Goal: Navigation & Orientation: Find specific page/section

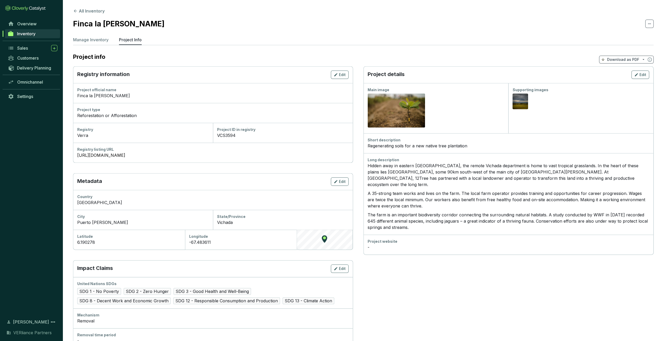
drag, startPoint x: 0, startPoint y: 0, endPoint x: 36, endPoint y: 33, distance: 48.8
click at [36, 33] on span "Inventory" at bounding box center [26, 33] width 19 height 5
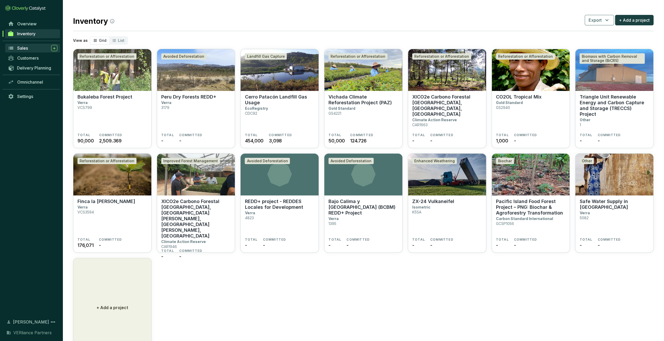
click at [30, 48] on div "Sales" at bounding box center [37, 48] width 40 height 6
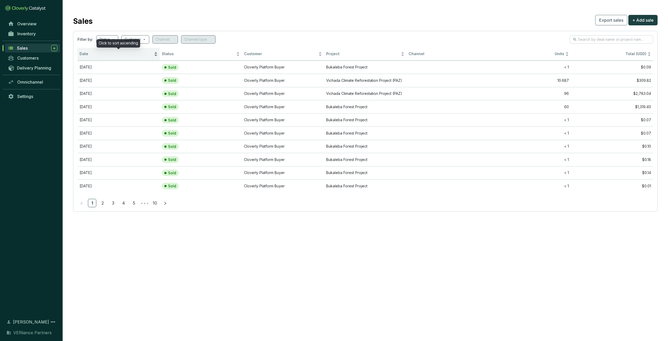
click at [106, 52] on span "Date" at bounding box center [116, 53] width 73 height 5
click at [109, 52] on span "Date" at bounding box center [116, 53] width 73 height 5
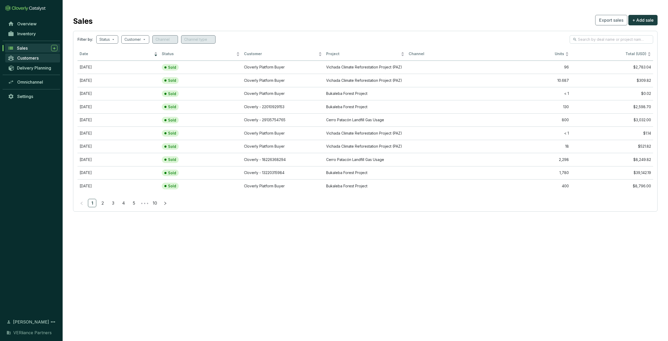
click at [27, 58] on span "Customers" at bounding box center [27, 57] width 21 height 5
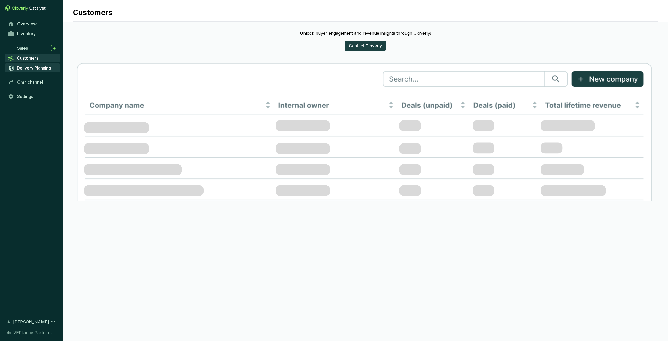
click at [37, 67] on span "Delivery Planning" at bounding box center [34, 67] width 34 height 5
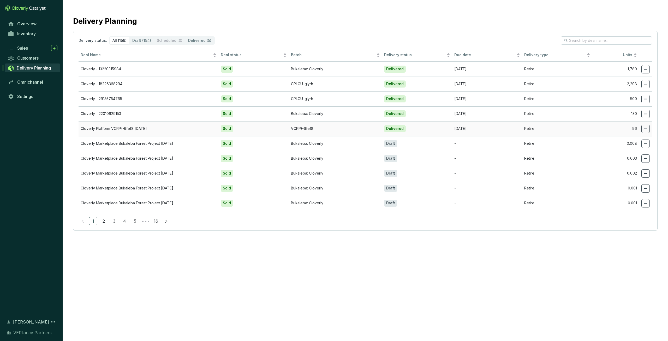
click at [176, 126] on td "Cloverly Platform VCRP(-6fef8 [DATE]" at bounding box center [149, 128] width 140 height 15
click at [204, 42] on div "Delivered (5)" at bounding box center [199, 40] width 29 height 7
click at [185, 37] on input "Delivered (5)" at bounding box center [185, 37] width 0 height 0
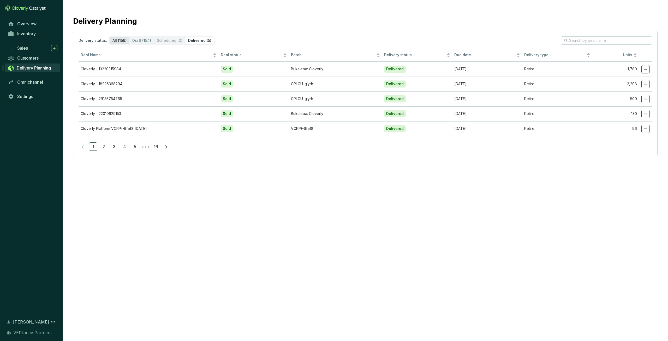
click at [117, 42] on div "All (159)" at bounding box center [120, 40] width 20 height 7
click at [110, 37] on input "All (159)" at bounding box center [110, 37] width 0 height 0
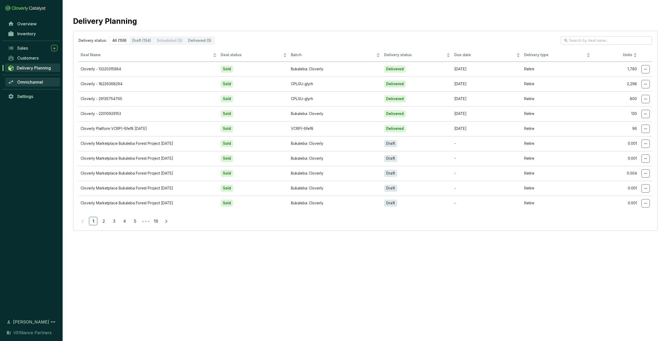
click at [35, 83] on span "Omnichannel" at bounding box center [30, 81] width 26 height 5
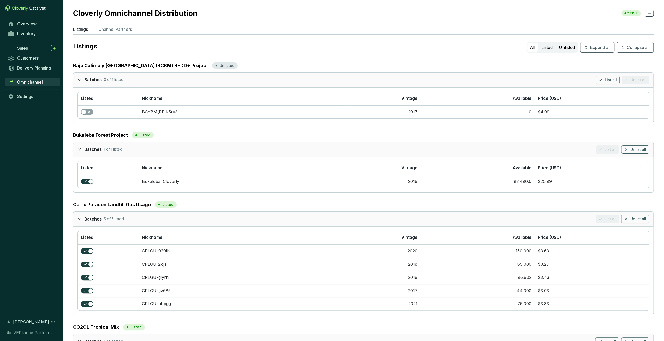
click at [124, 31] on p "Channel Partners" at bounding box center [115, 29] width 34 height 6
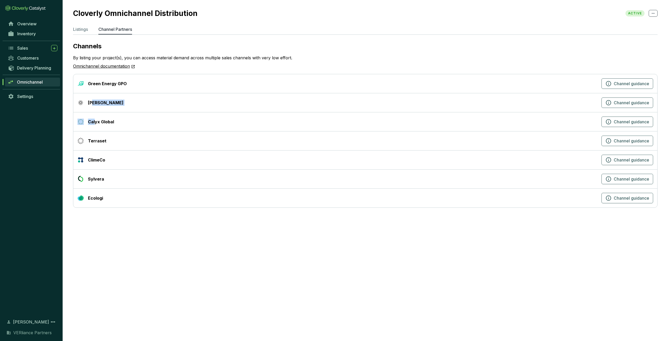
drag, startPoint x: 95, startPoint y: 119, endPoint x: 93, endPoint y: 97, distance: 22.5
click at [93, 97] on div "Green Energy GPO Channel guidance [PERSON_NAME] Channel guidance Calyx Global C…" at bounding box center [365, 141] width 585 height 134
click at [97, 90] on div "Green Energy GPO Channel guidance" at bounding box center [365, 83] width 584 height 19
drag, startPoint x: 94, startPoint y: 83, endPoint x: 128, endPoint y: 85, distance: 34.0
click at [128, 85] on div "Green Energy GPO" at bounding box center [339, 83] width 522 height 6
